Goal: Book appointment/travel/reservation

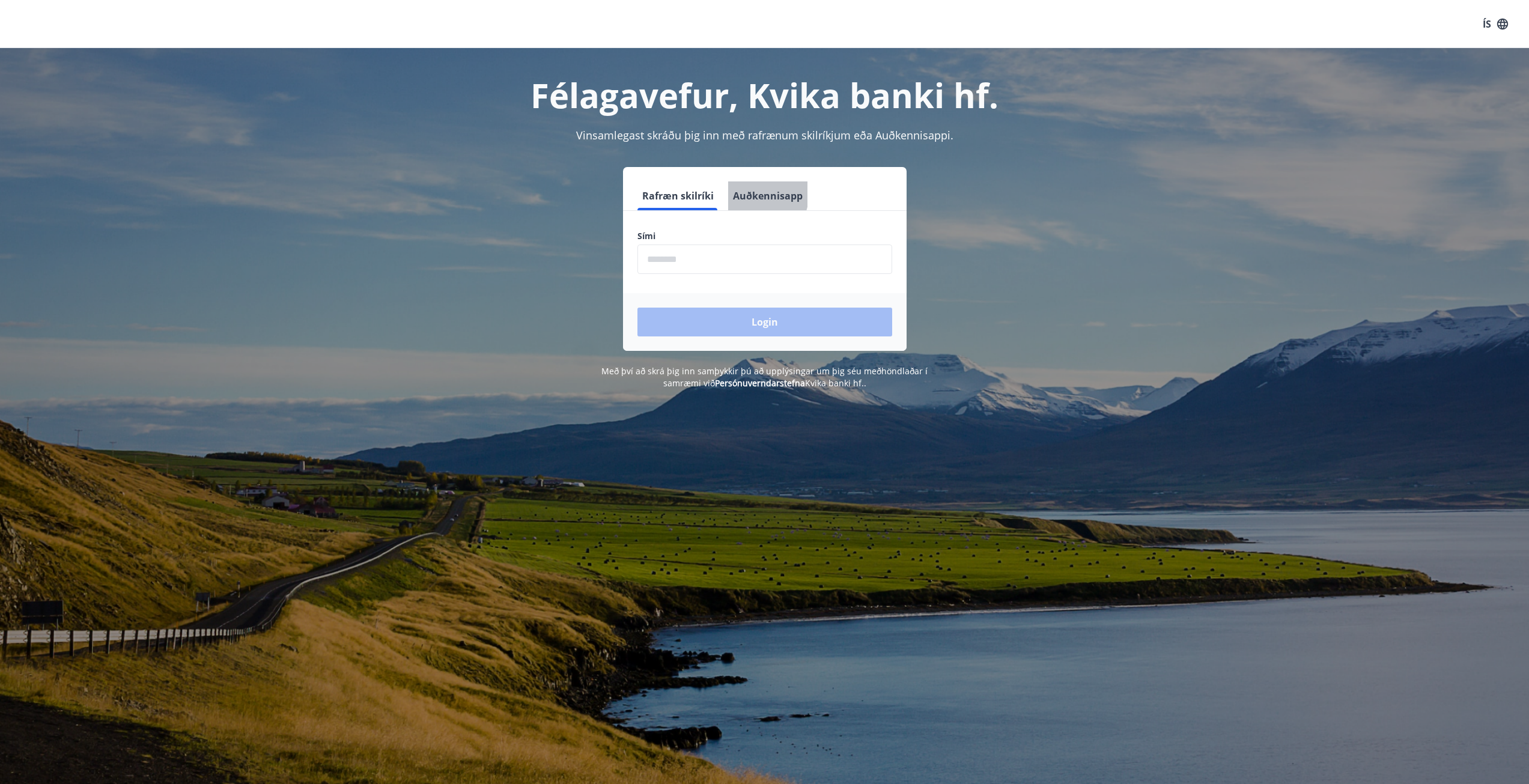
click at [741, 191] on button "Auðkennisapp" at bounding box center [768, 195] width 80 height 29
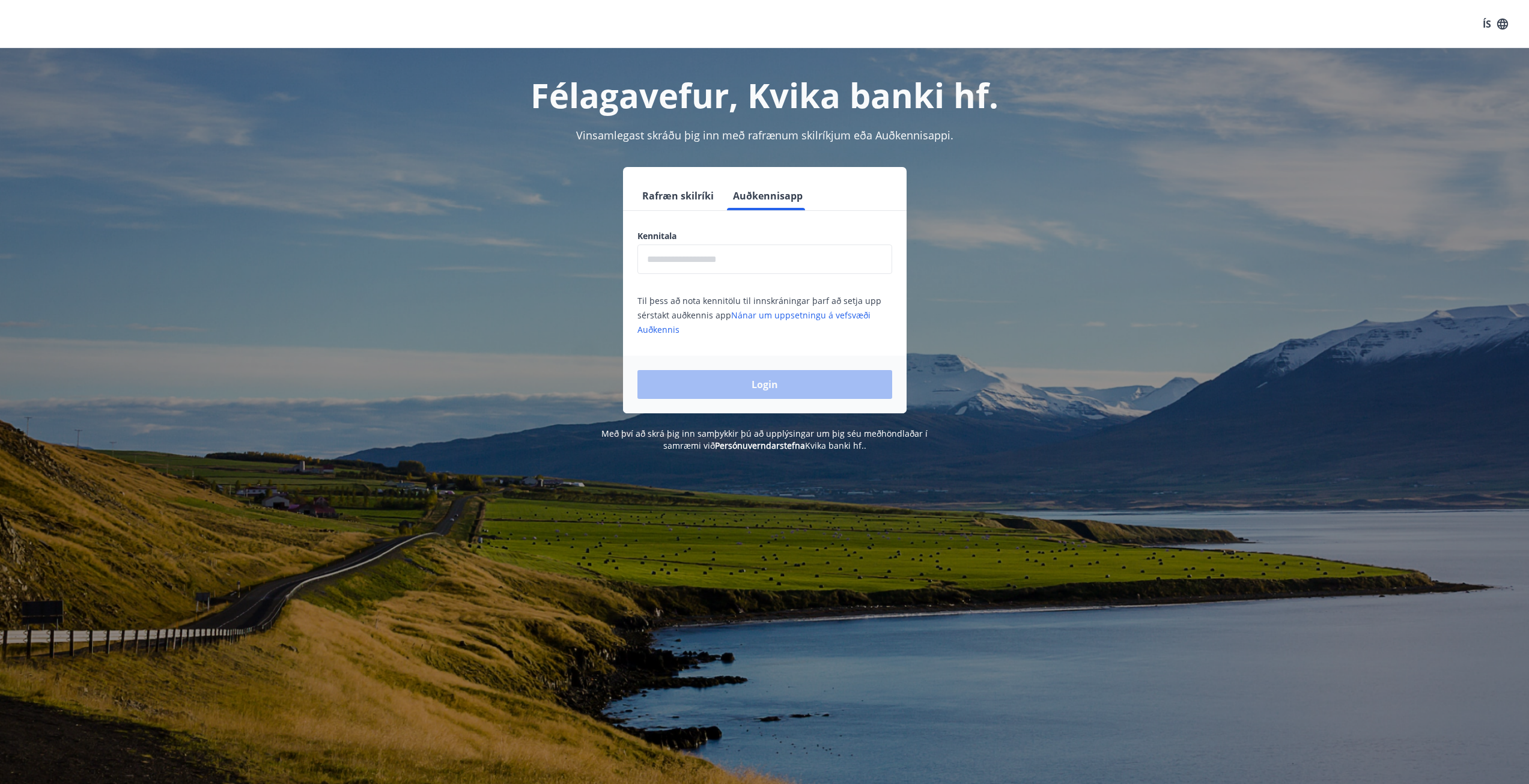
click at [712, 257] on input "text" at bounding box center [765, 259] width 255 height 30
type input "**********"
click at [750, 384] on button "Login" at bounding box center [765, 384] width 255 height 29
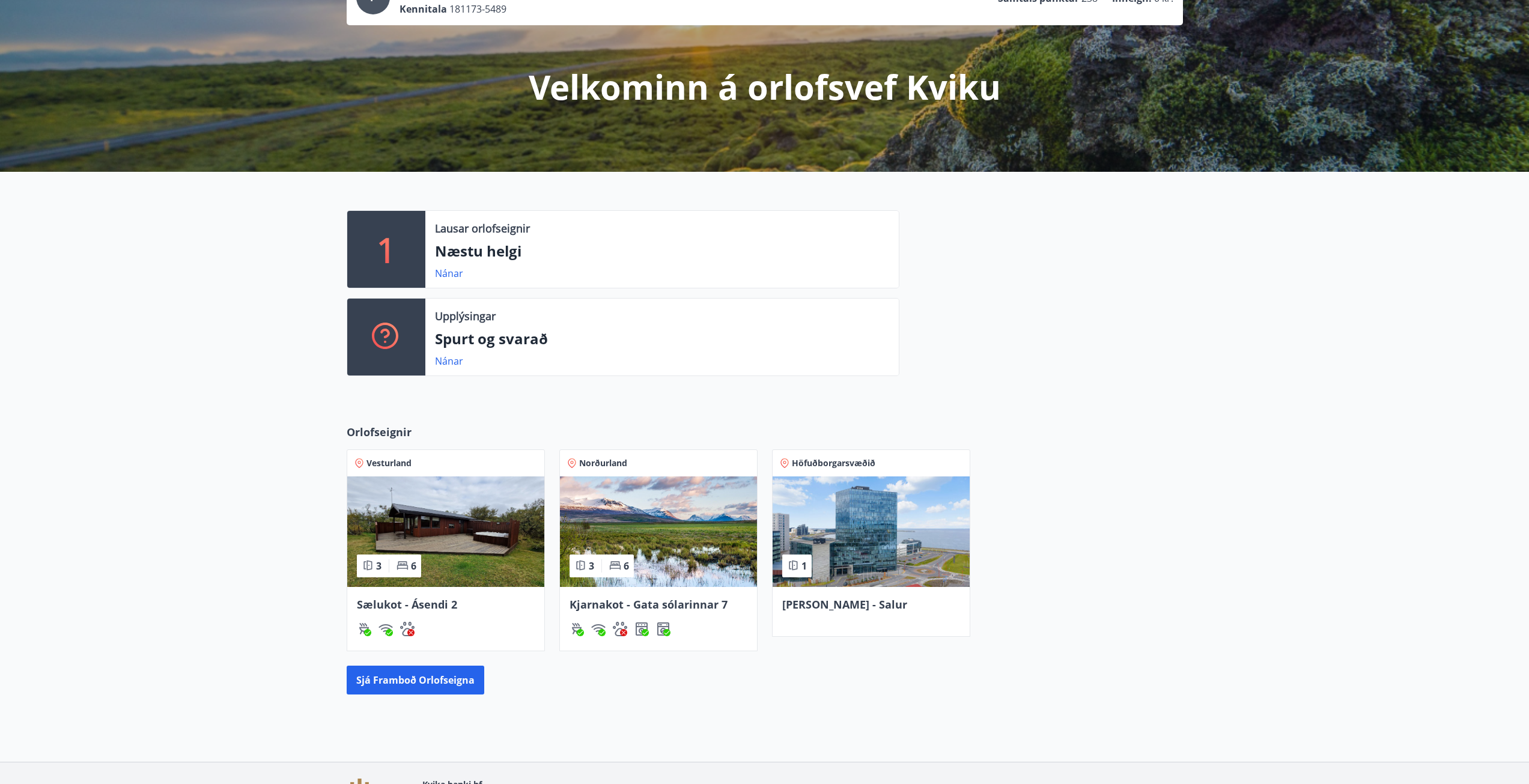
scroll to position [180, 0]
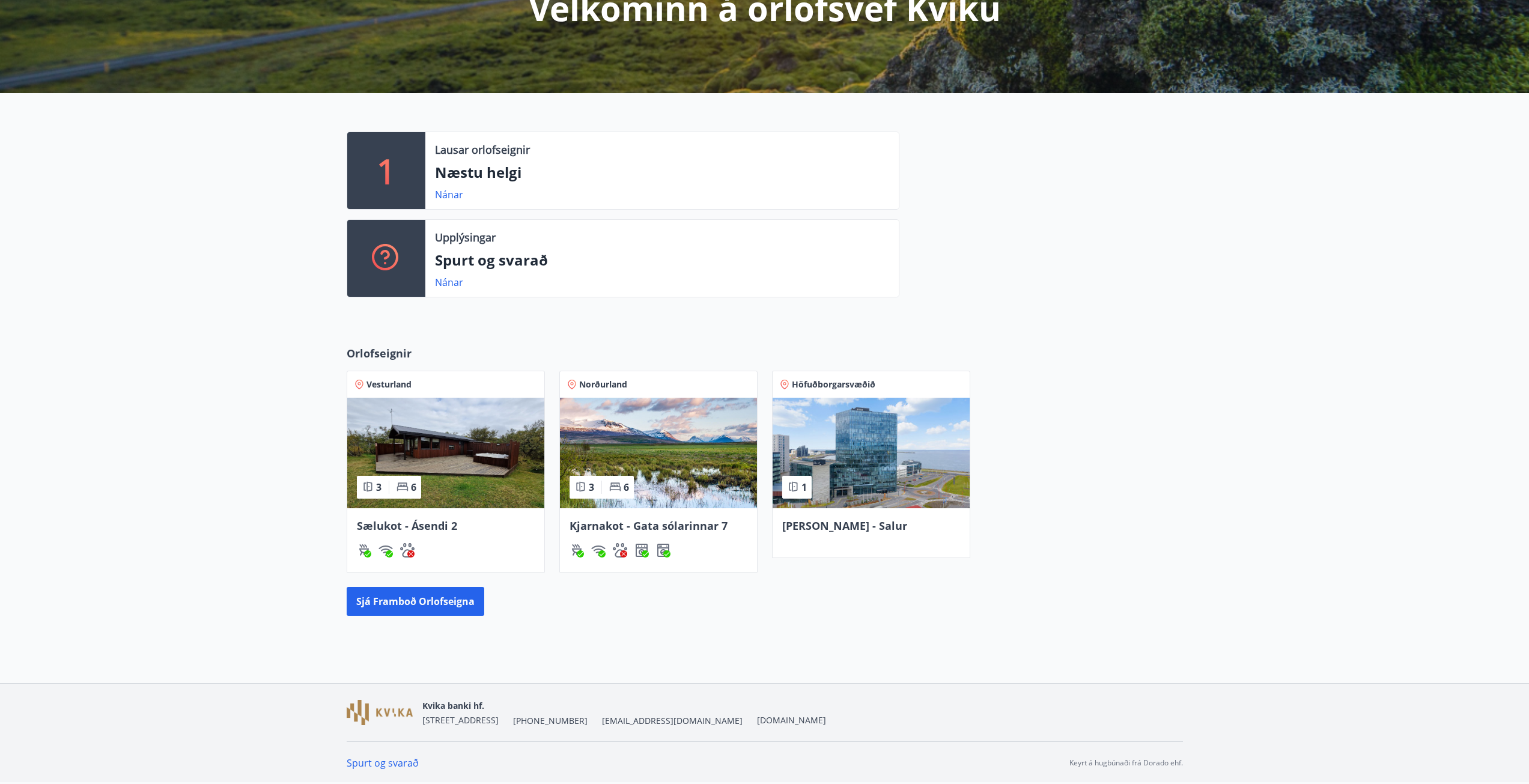
click at [886, 461] on img at bounding box center [871, 453] width 197 height 110
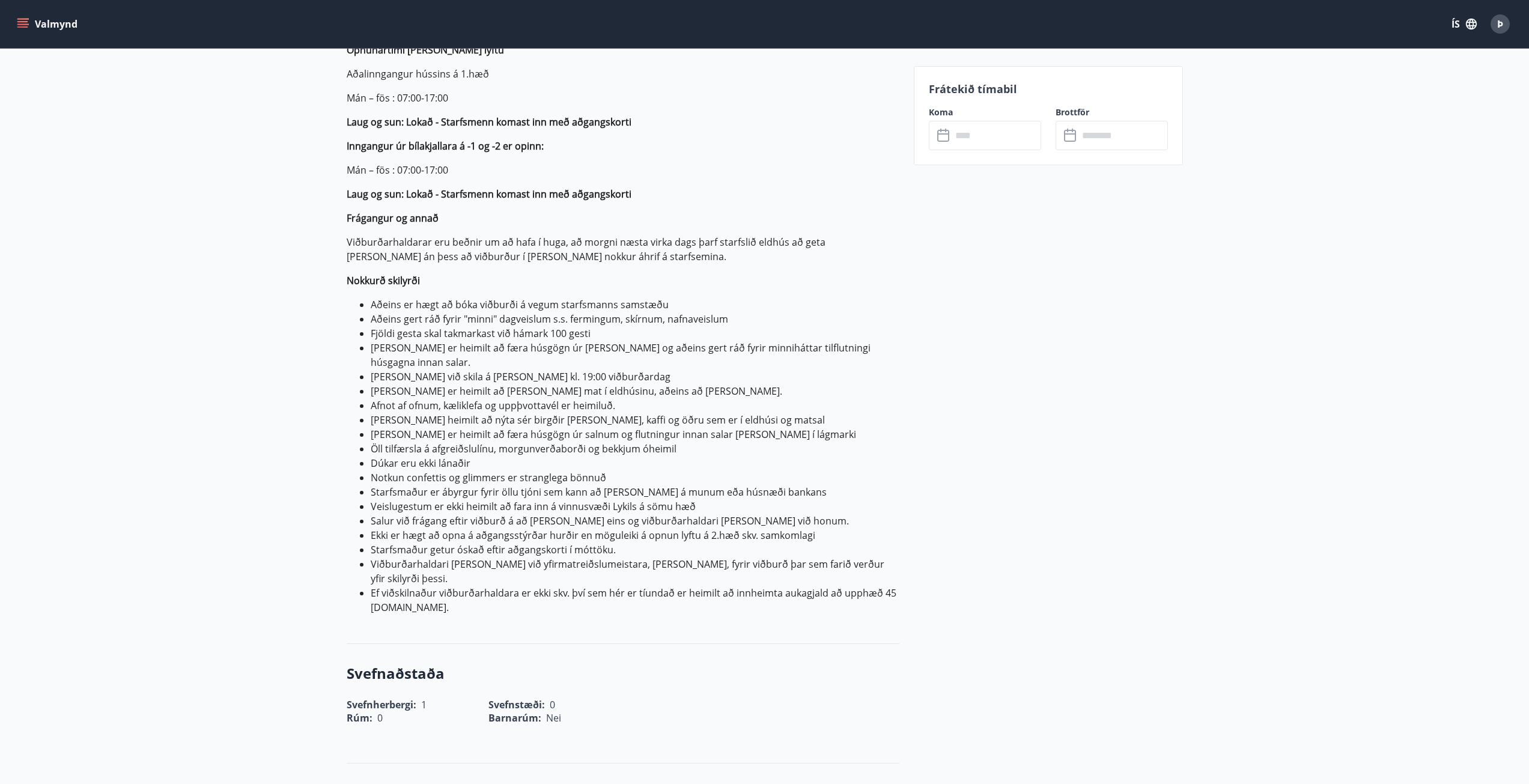
scroll to position [300, 0]
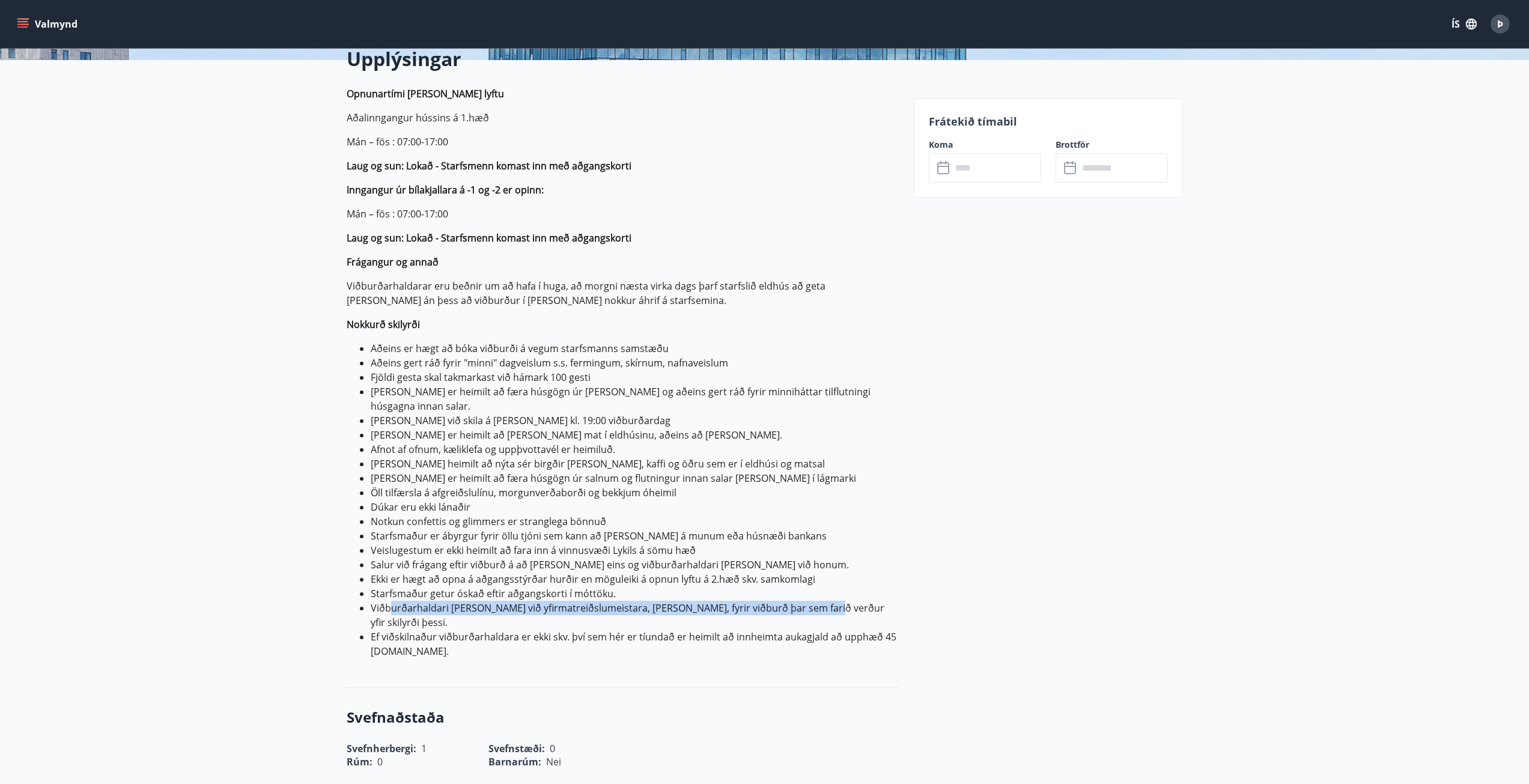
drag, startPoint x: 393, startPoint y: 594, endPoint x: 816, endPoint y: 590, distance: 423.0
click at [816, 601] on li "Viðburðarhaldari skal ræða við yfirmatreiðslumeistara, Björn Inga Björnsson, fy…" at bounding box center [634, 615] width 528 height 29
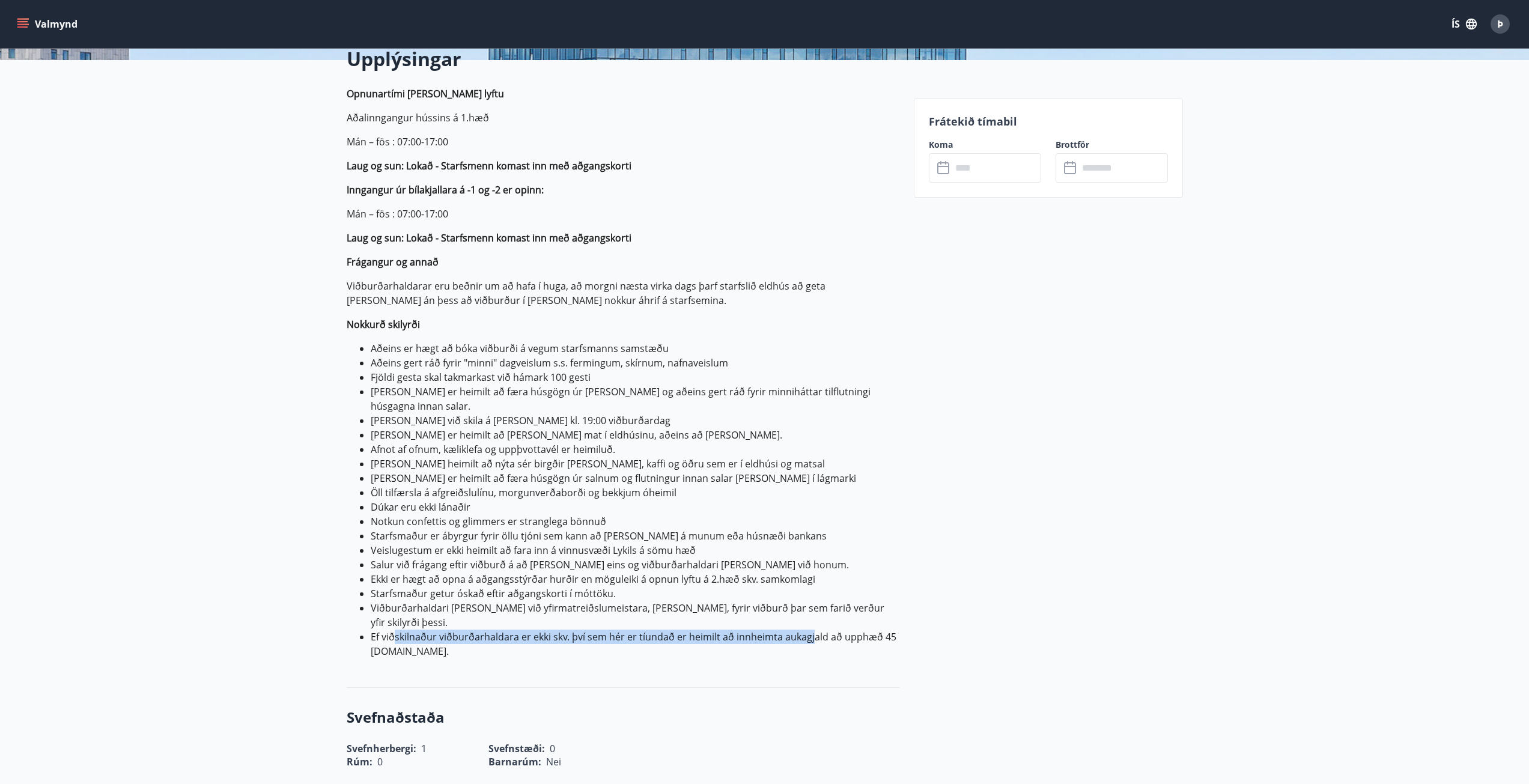
drag, startPoint x: 393, startPoint y: 625, endPoint x: 811, endPoint y: 617, distance: 418.1
click at [811, 630] on li "Ef viðskilnaður viðburðarhaldara er ekki skv. því sem hér er tíundað er heimilt…" at bounding box center [634, 644] width 528 height 29
click at [1014, 549] on div "Frátekið tímabil Koma ​ ​ Brottför ​ ​" at bounding box center [1048, 730] width 269 height 1264
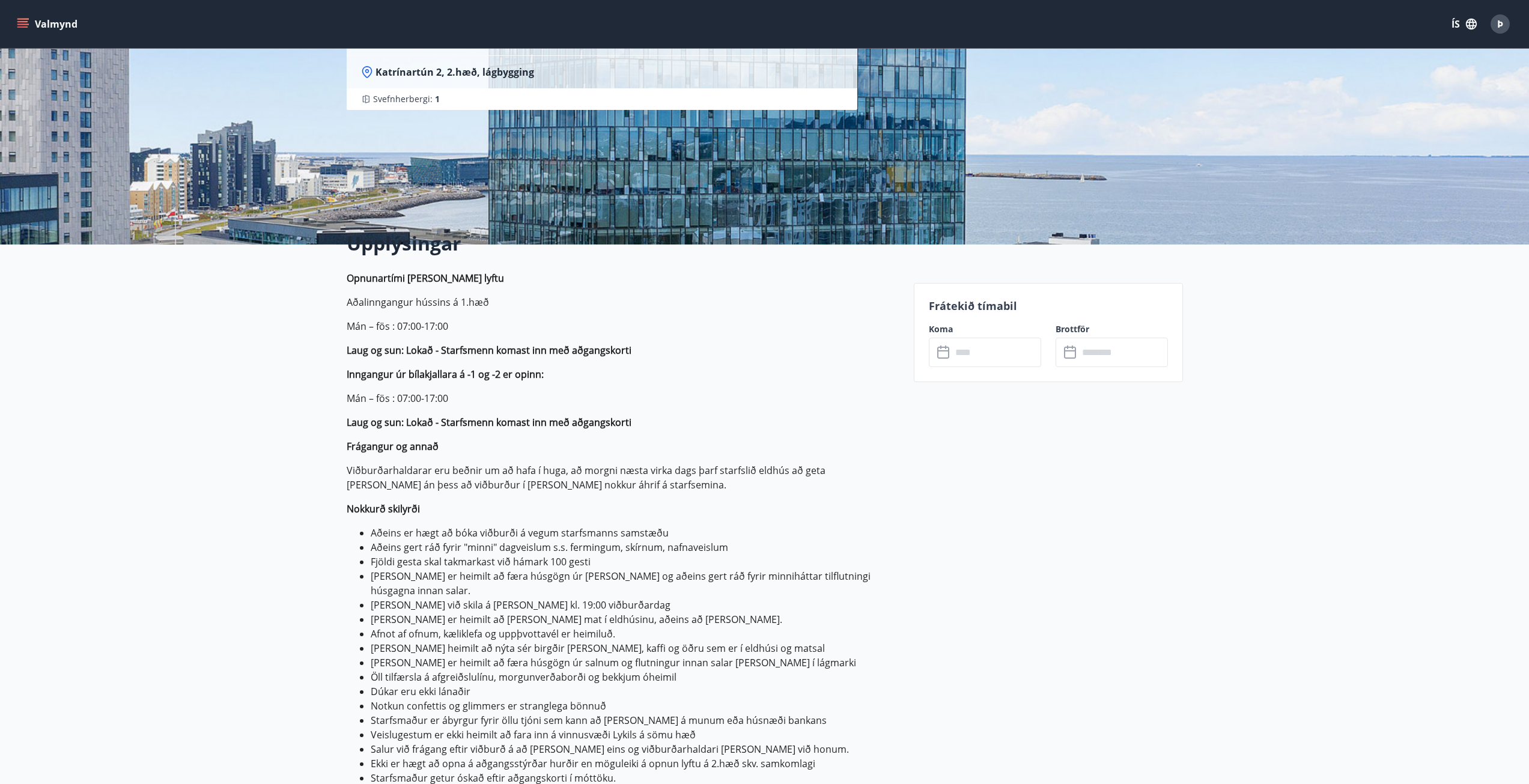
scroll to position [200, 0]
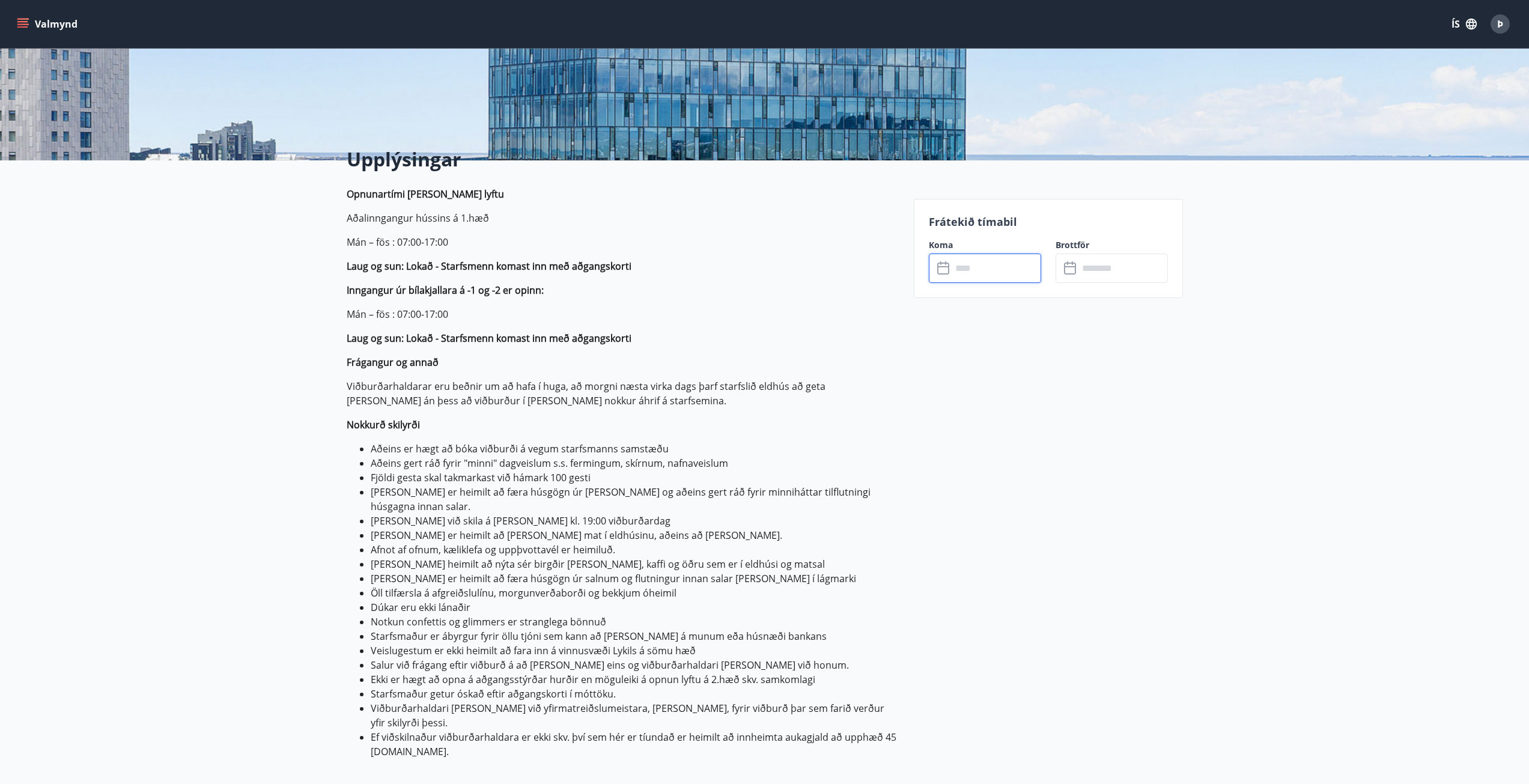
click at [965, 262] on input "text" at bounding box center [996, 268] width 89 height 30
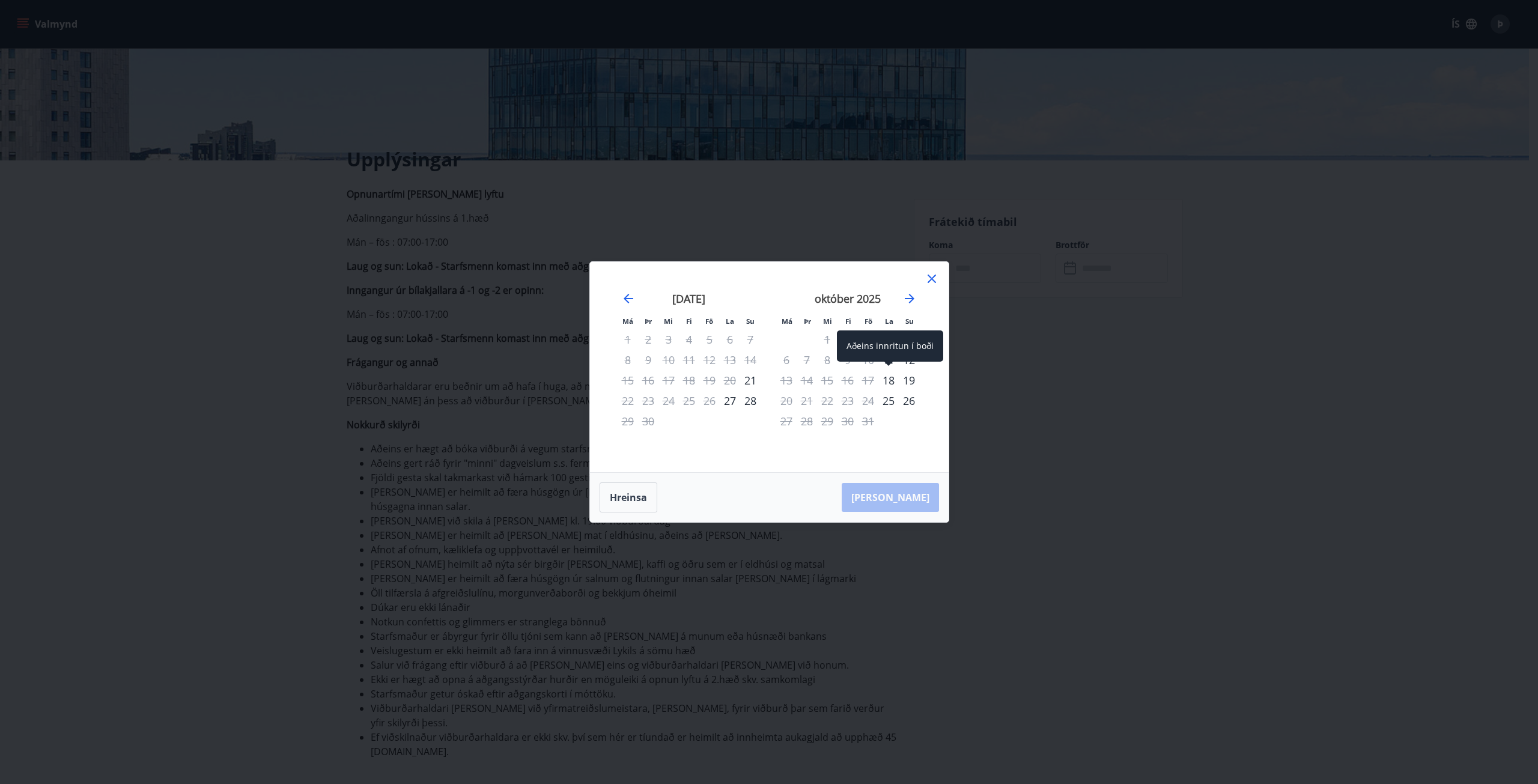
click at [891, 360] on div "Aðeins innritun í boði" at bounding box center [889, 346] width 106 height 32
click at [894, 379] on div "18" at bounding box center [889, 379] width 20 height 20
click at [620, 505] on button "Hreinsa" at bounding box center [628, 498] width 58 height 30
click at [892, 358] on div "11" at bounding box center [889, 359] width 20 height 20
click at [914, 508] on div "Hreinsa Taka Frá" at bounding box center [769, 498] width 358 height 49
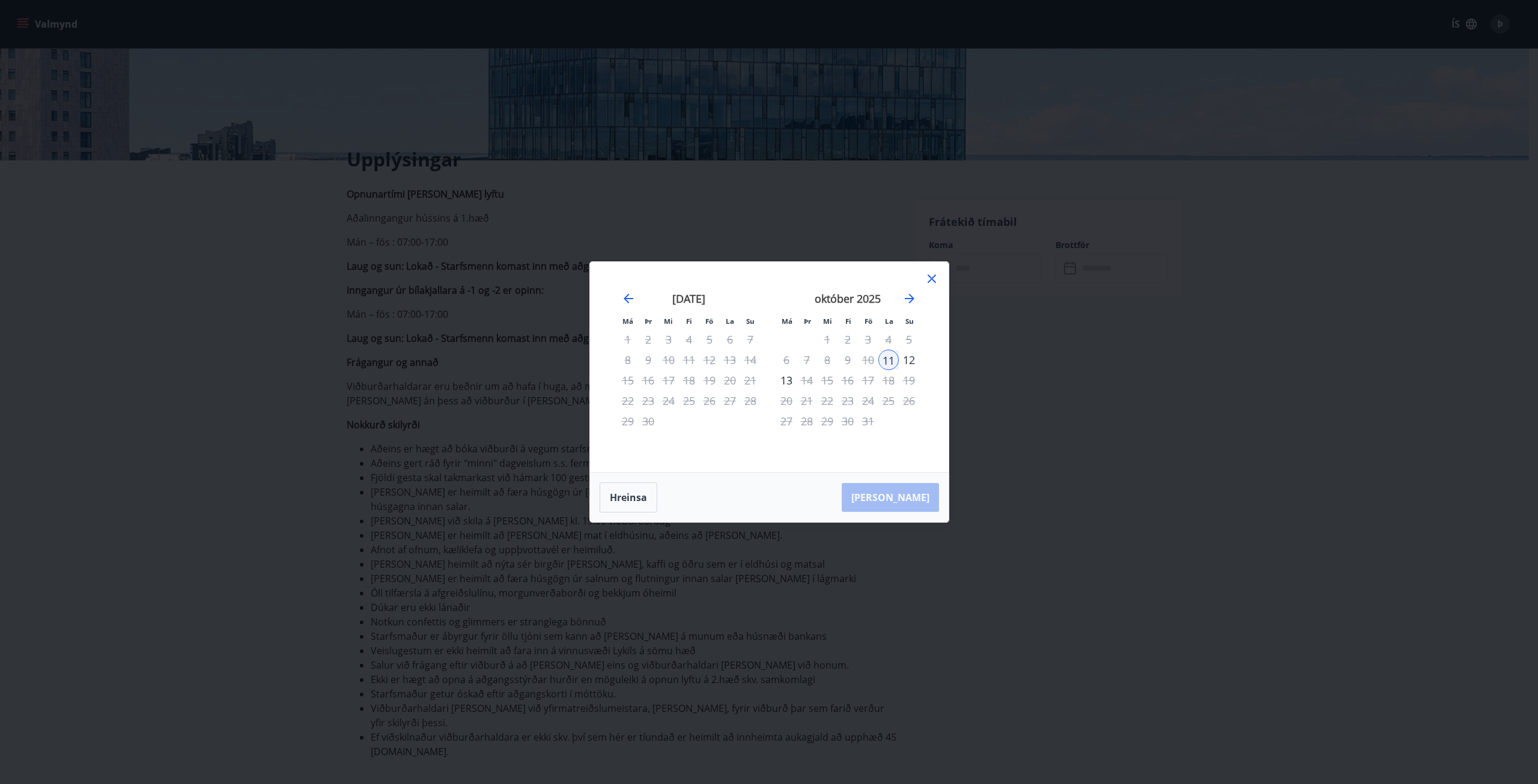
click at [910, 355] on div "12" at bounding box center [909, 359] width 20 height 20
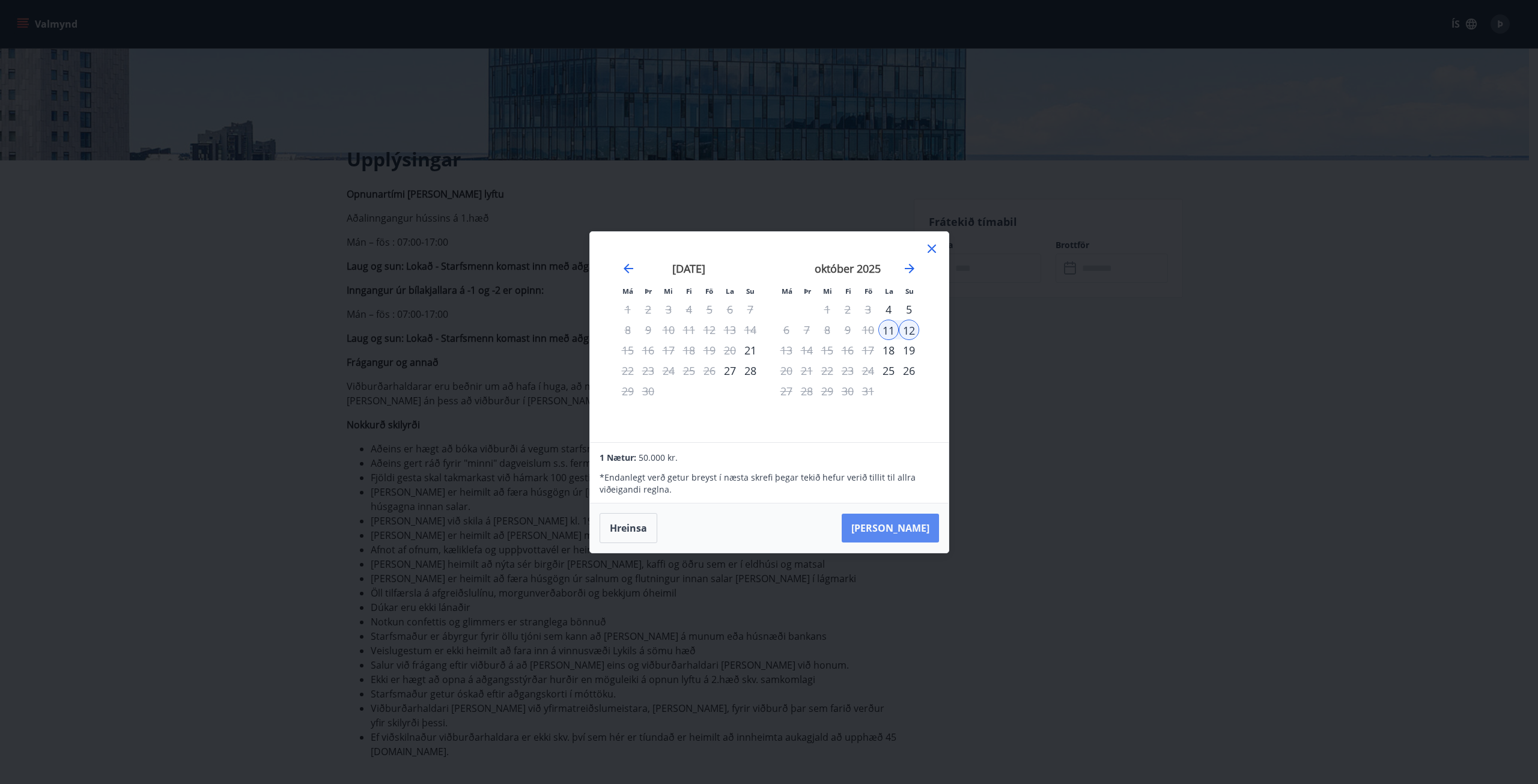
click at [924, 534] on button "Taka Frá" at bounding box center [890, 527] width 97 height 29
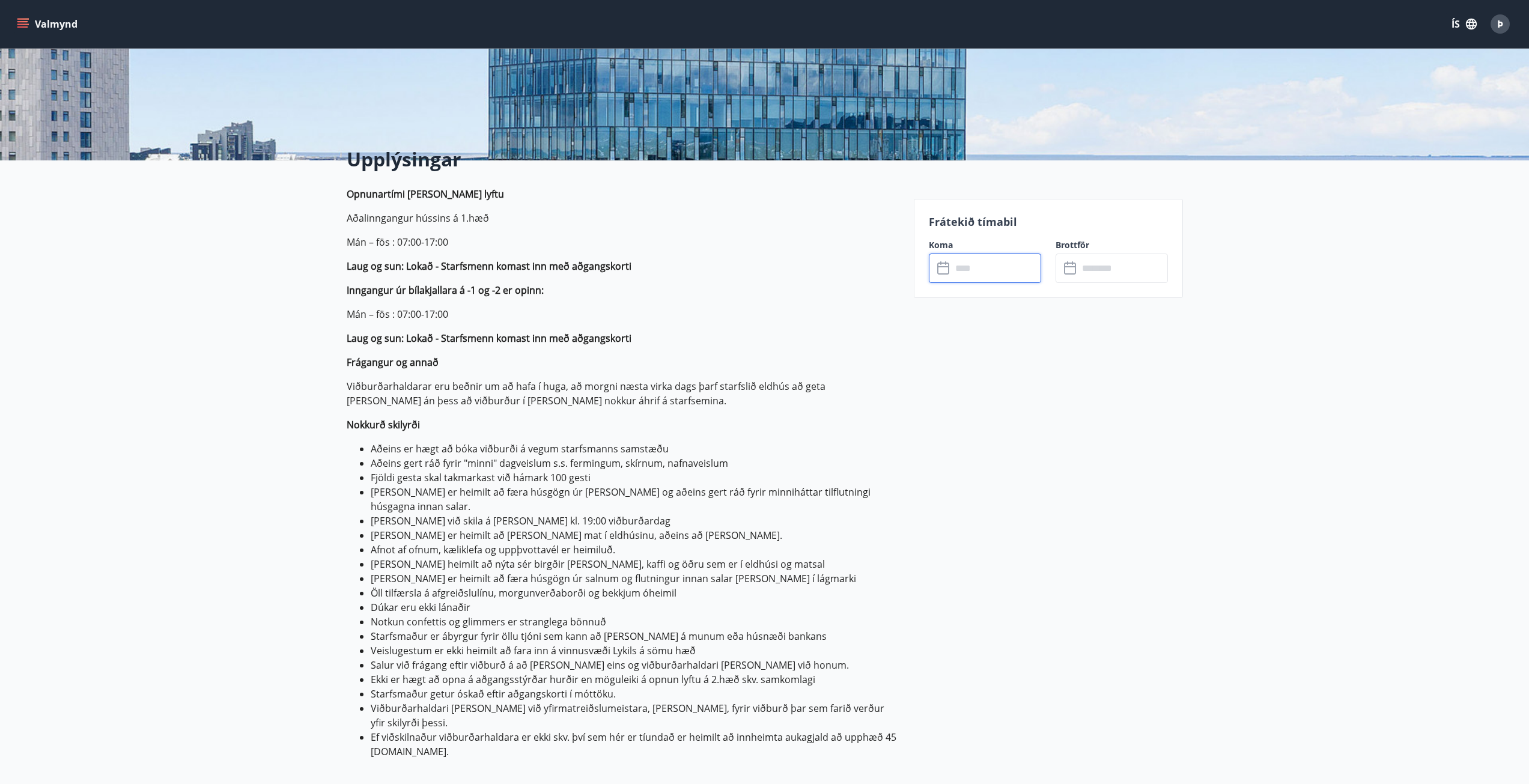
type input "******"
drag, startPoint x: 379, startPoint y: 507, endPoint x: 583, endPoint y: 504, distance: 204.0
click at [583, 513] on li "Miða skal við skila á sal kl. 19:00 viðburðardag" at bounding box center [634, 520] width 528 height 14
click at [609, 513] on li "Miða skal við skila á sal kl. 19:00 viðburðardag" at bounding box center [634, 520] width 528 height 14
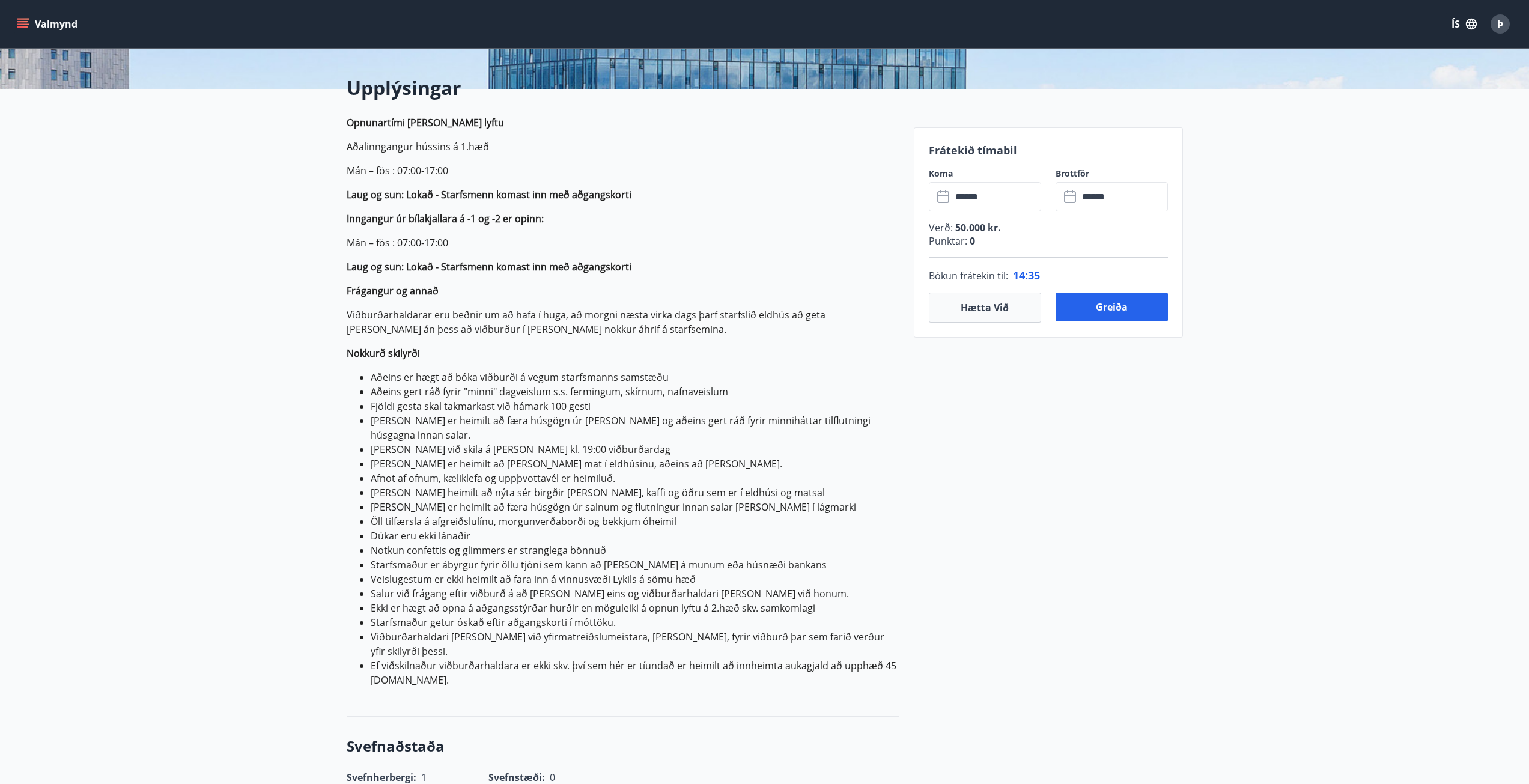
scroll to position [300, 0]
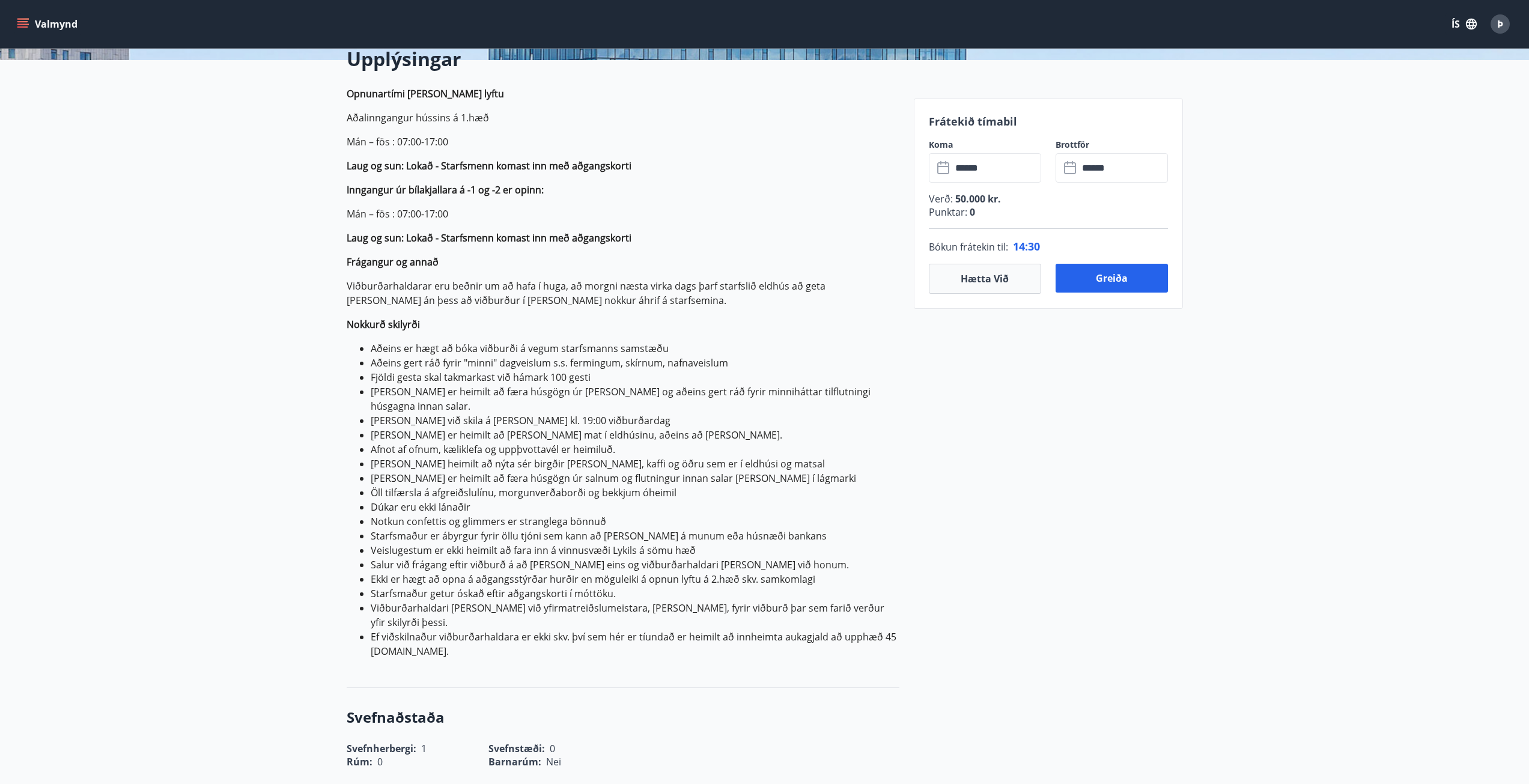
click at [598, 361] on li "Aðeins gert ráð fyrir "minni" dagveislum s.s. fermingum, skírnum, nafnaveislum" at bounding box center [634, 363] width 528 height 14
click at [634, 362] on li "Aðeins gert ráð fyrir "minni" dagveislum s.s. fermingum, skírnum, nafnaveislum" at bounding box center [634, 363] width 528 height 14
click at [679, 360] on li "Aðeins gert ráð fyrir "minni" dagveislum s.s. fermingum, skírnum, nafnaveislum" at bounding box center [634, 363] width 528 height 14
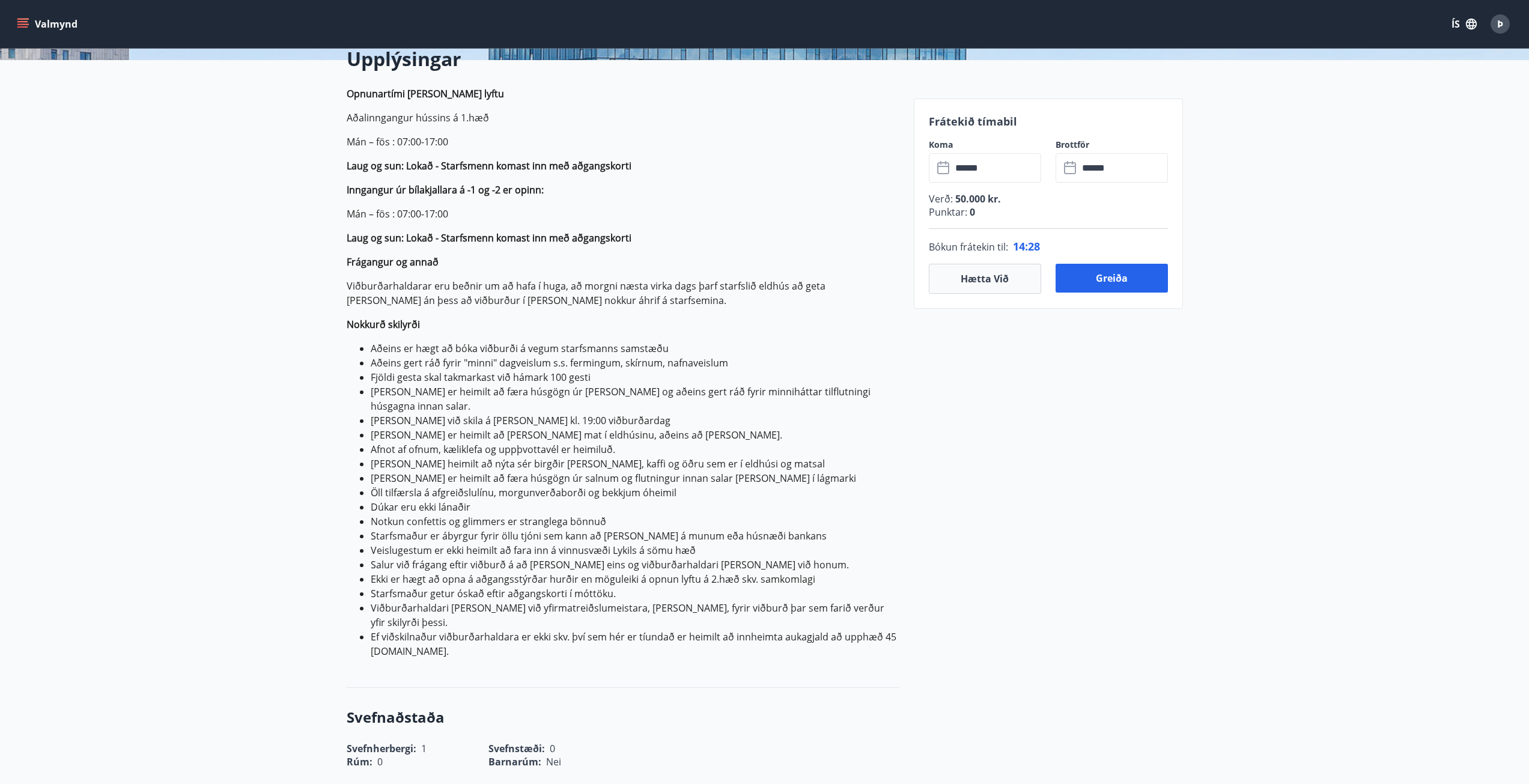
click at [679, 360] on li "Aðeins gert ráð fyrir "minni" dagveislum s.s. fermingum, skírnum, nafnaveislum" at bounding box center [634, 363] width 528 height 14
click at [634, 362] on li "Aðeins gert ráð fyrir "minni" dagveislum s.s. fermingum, skírnum, nafnaveislum" at bounding box center [634, 363] width 528 height 14
click at [634, 363] on li "Aðeins gert ráð fyrir "minni" dagveislum s.s. fermingum, skírnum, nafnaveislum" at bounding box center [634, 363] width 528 height 14
click at [590, 359] on li "Aðeins gert ráð fyrir "minni" dagveislum s.s. fermingum, skírnum, nafnaveislum" at bounding box center [634, 363] width 528 height 14
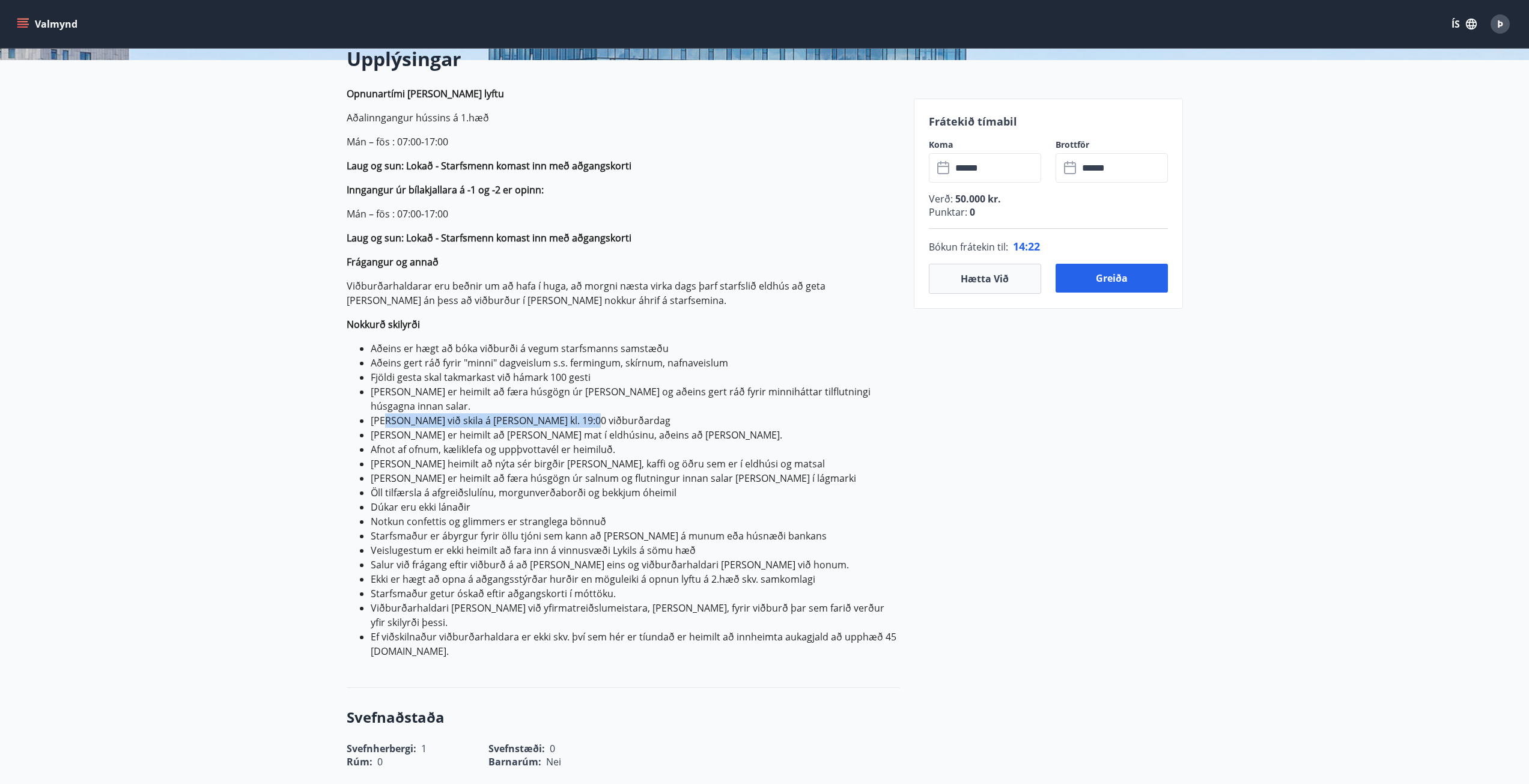
drag, startPoint x: 385, startPoint y: 406, endPoint x: 585, endPoint y: 406, distance: 200.0
click at [585, 413] on li "Miða skal við skila á sal kl. 19:00 viðburðardag" at bounding box center [634, 420] width 528 height 14
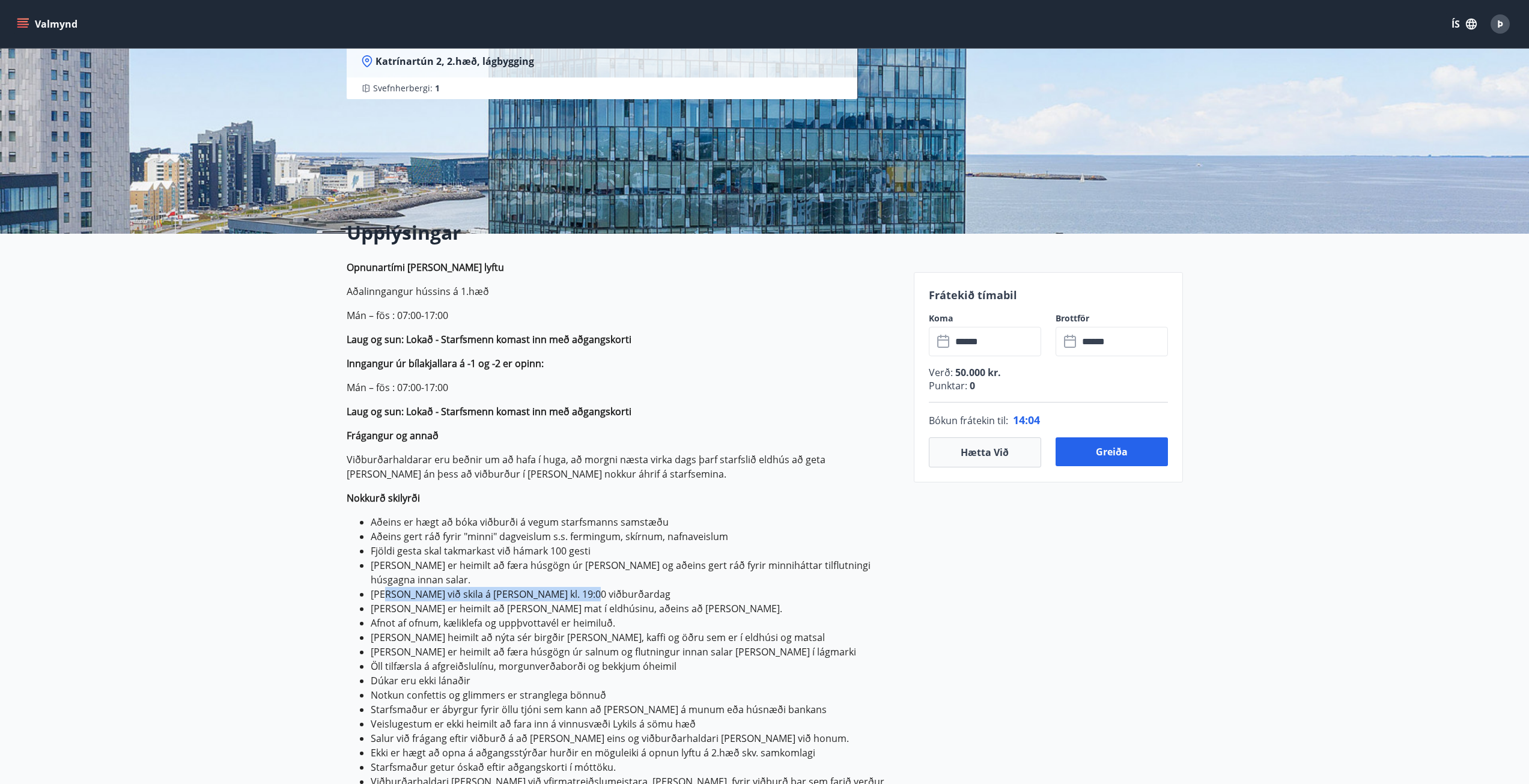
scroll to position [0, 0]
